Goal: Task Accomplishment & Management: Complete application form

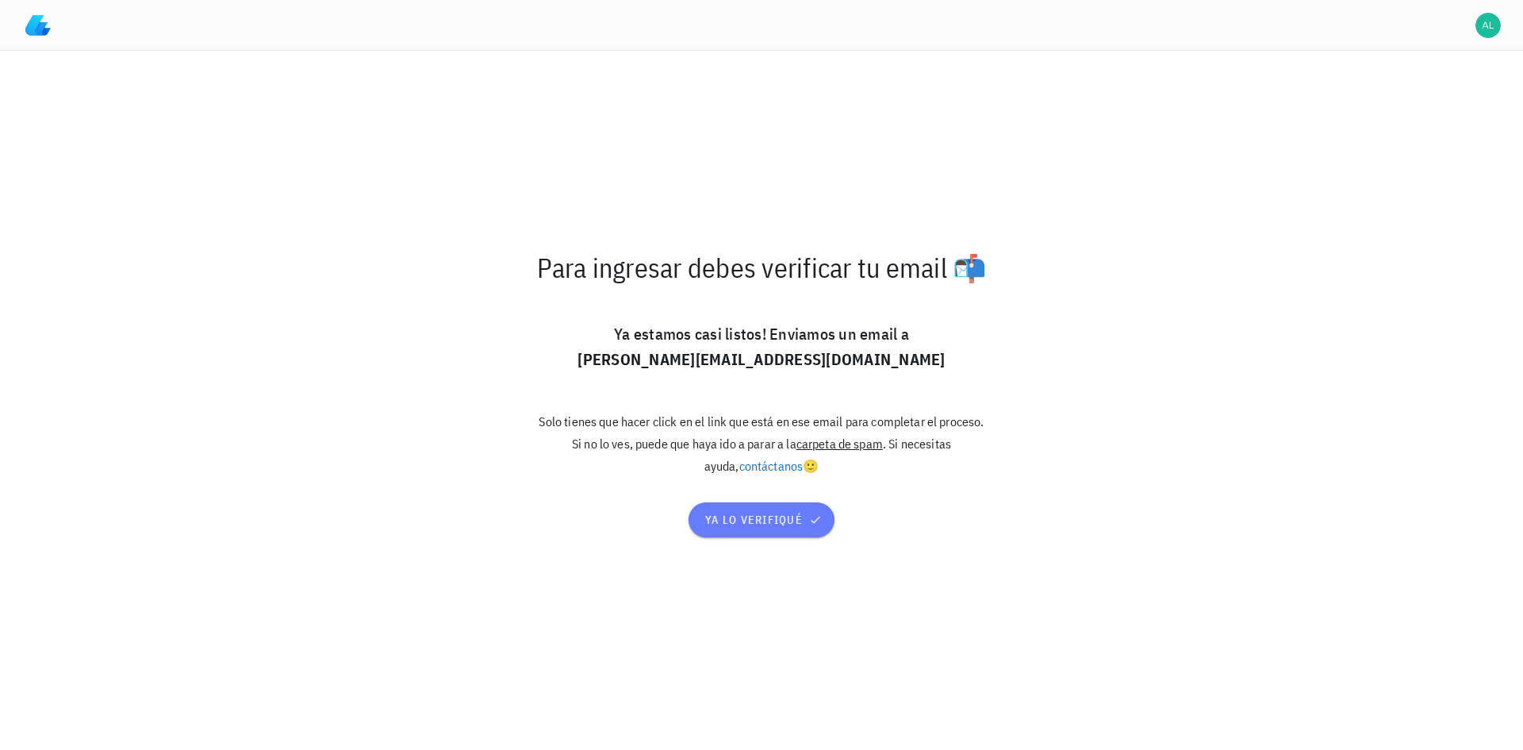
click at [757, 517] on span "ya lo verifiqué" at bounding box center [761, 519] width 114 height 14
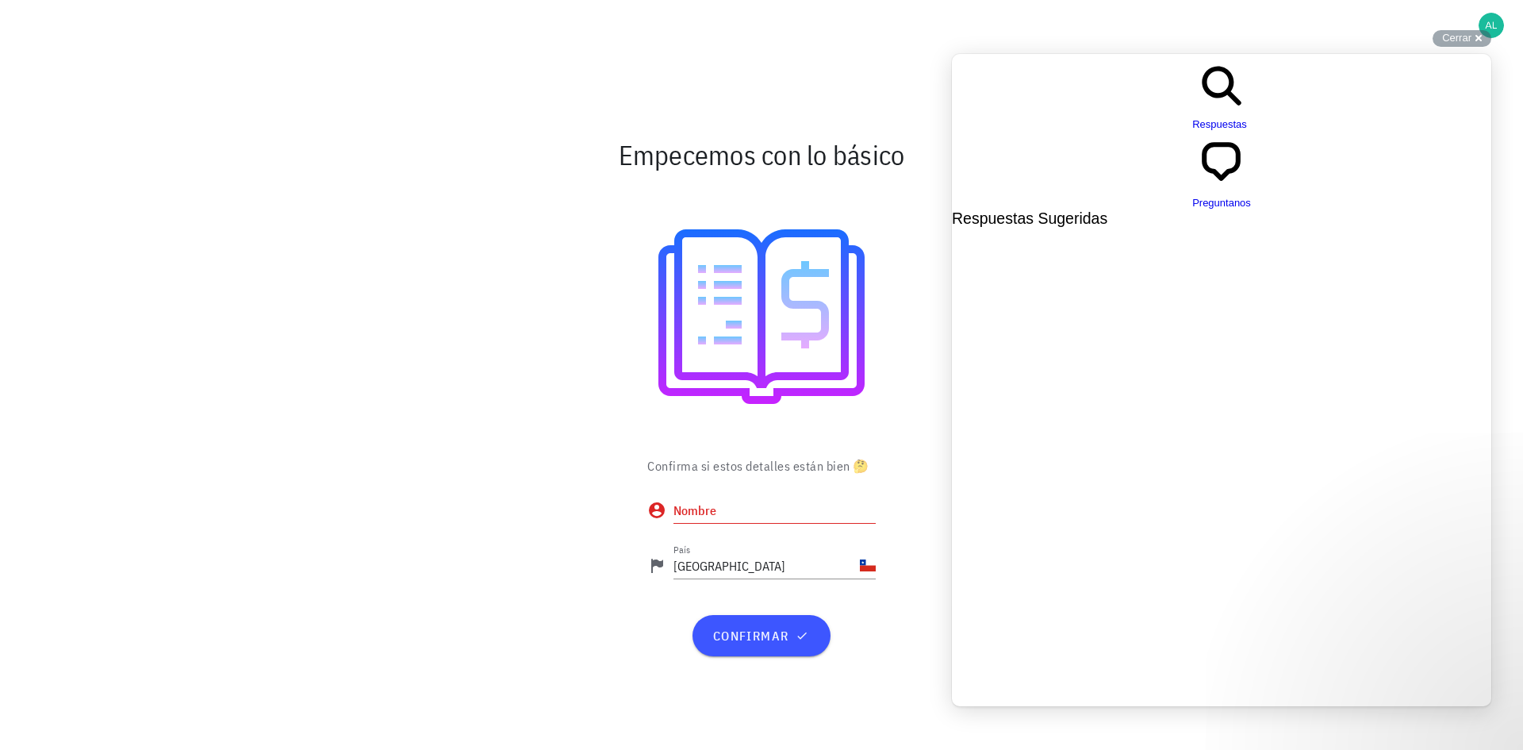
click at [725, 517] on input "Nombre" at bounding box center [774, 509] width 202 height 25
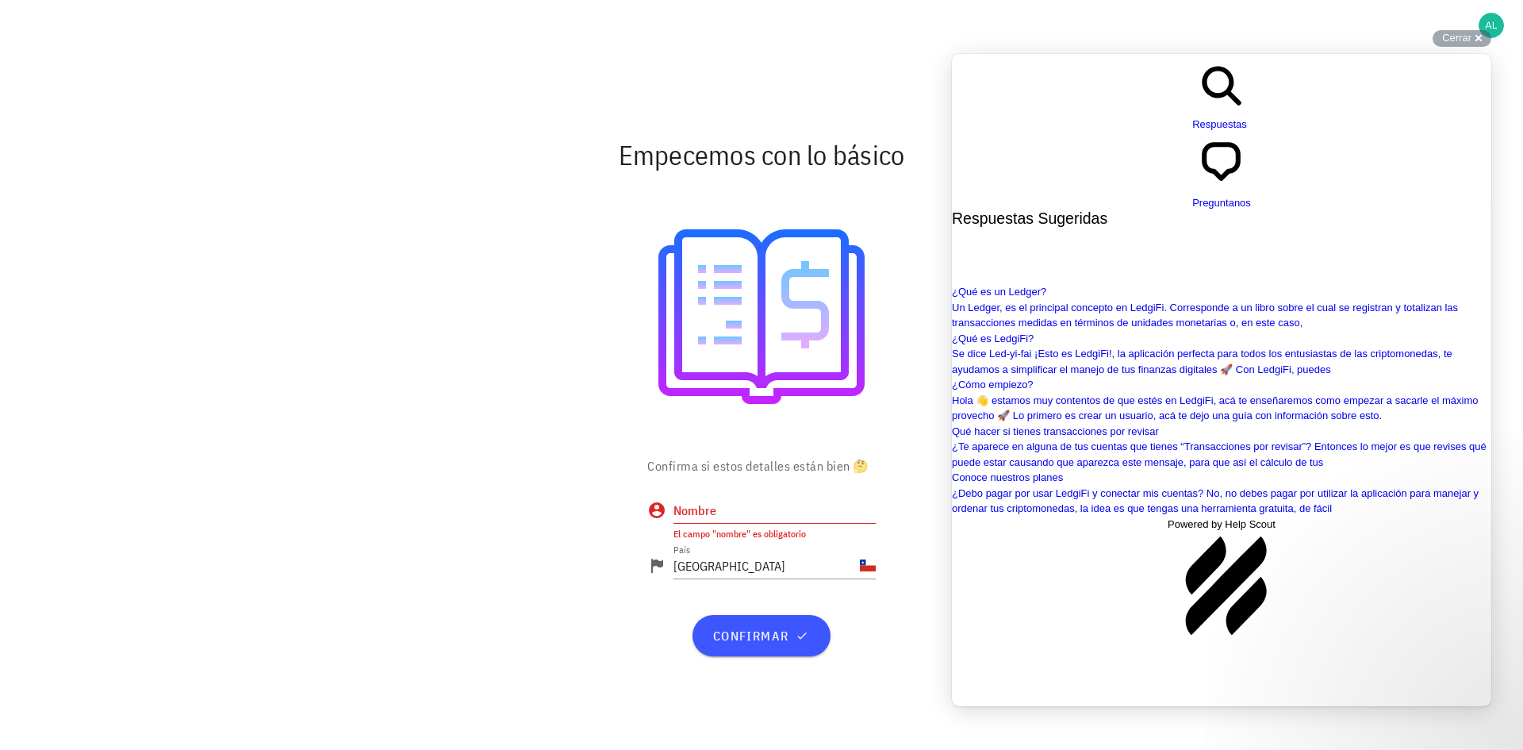
click at [870, 107] on div "Empecemos con lo básico Confirma si estos detalles están bien 🤔 Nombre El campo…" at bounding box center [762, 400] width 940 height 699
click at [716, 513] on input "Nombre" at bounding box center [774, 509] width 202 height 25
type input "Aldo Montroni"
click at [754, 631] on span "confirmar" at bounding box center [761, 635] width 99 height 16
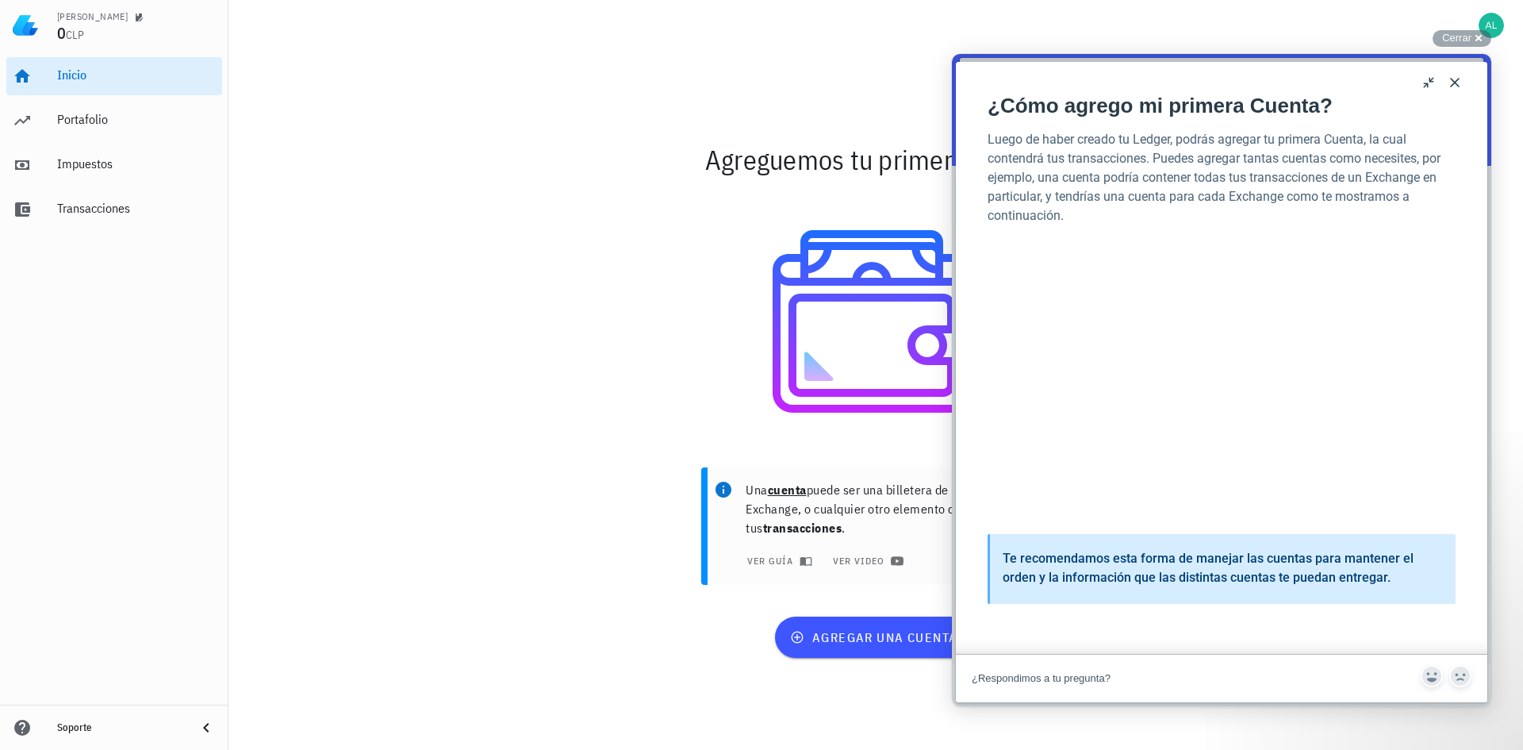
scroll to position [79, 0]
click at [1455, 86] on button "Close" at bounding box center [1454, 82] width 25 height 25
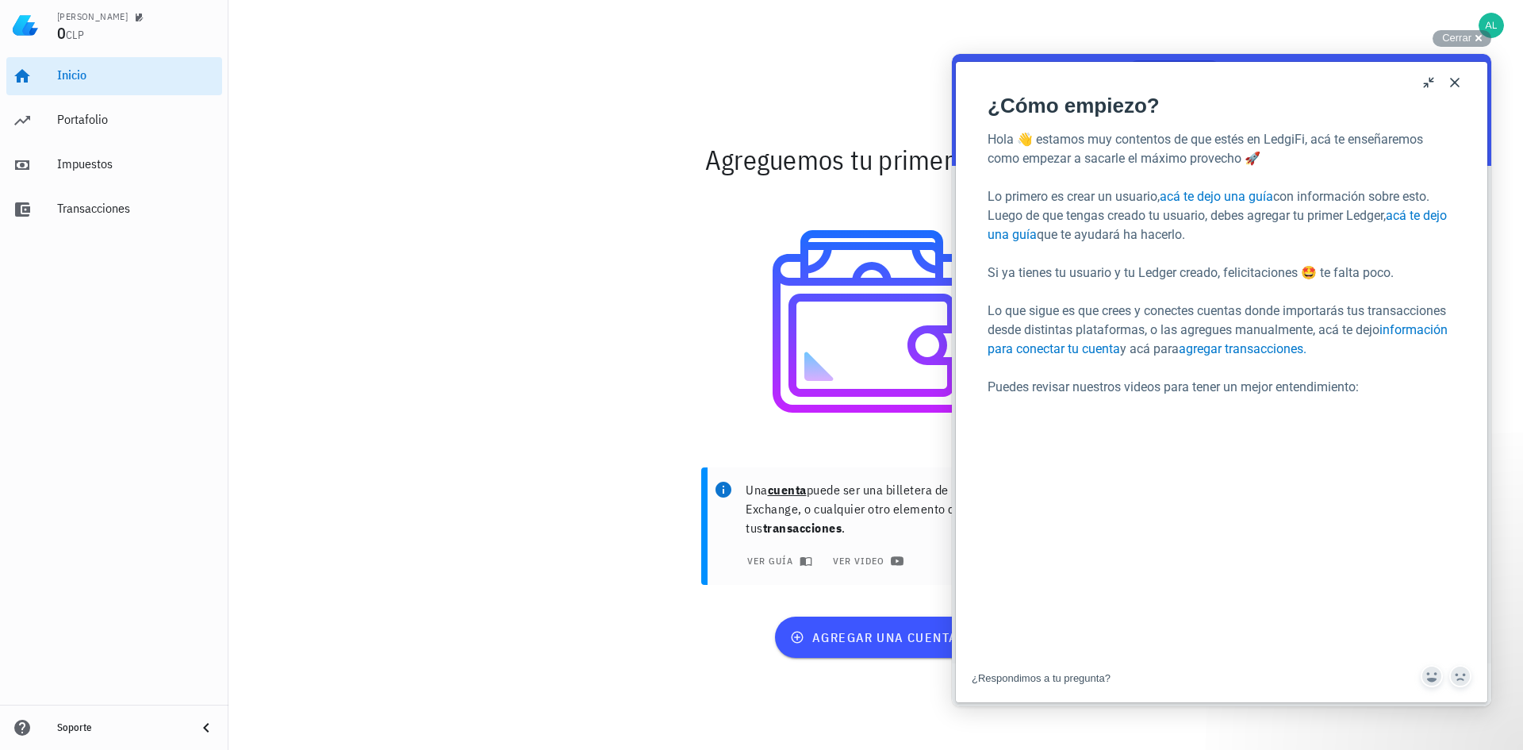
click at [1456, 83] on button "Close" at bounding box center [1454, 82] width 25 height 25
